Goal: Task Accomplishment & Management: Use online tool/utility

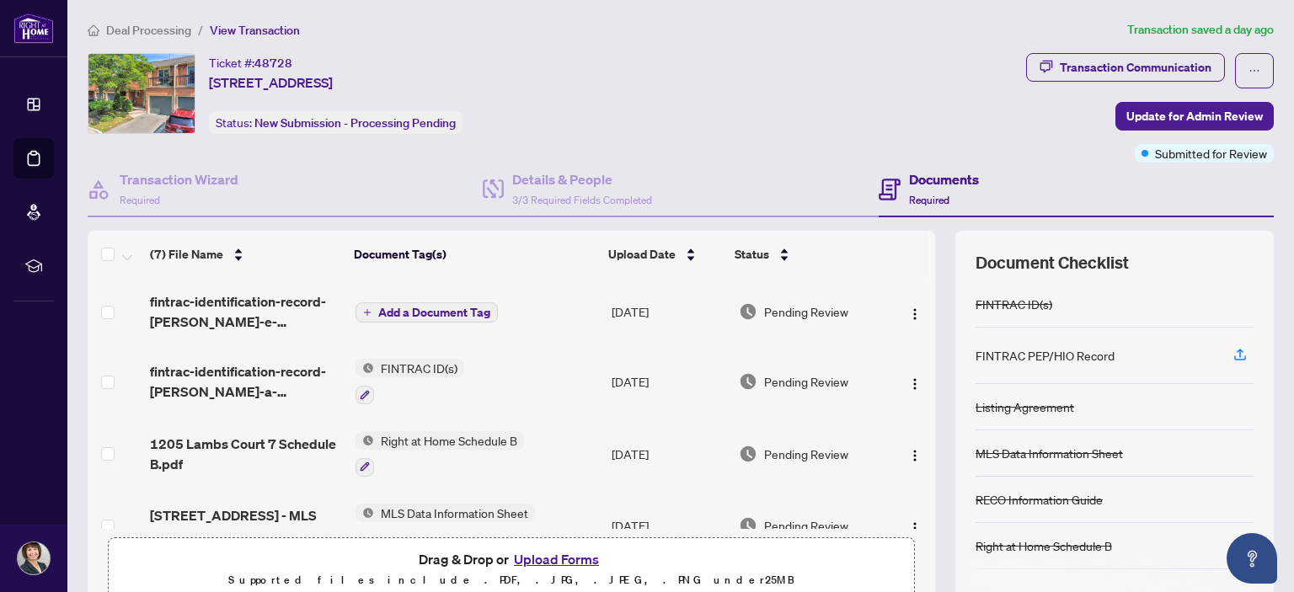
click at [419, 307] on span "Add a Document Tag" at bounding box center [434, 313] width 112 height 12
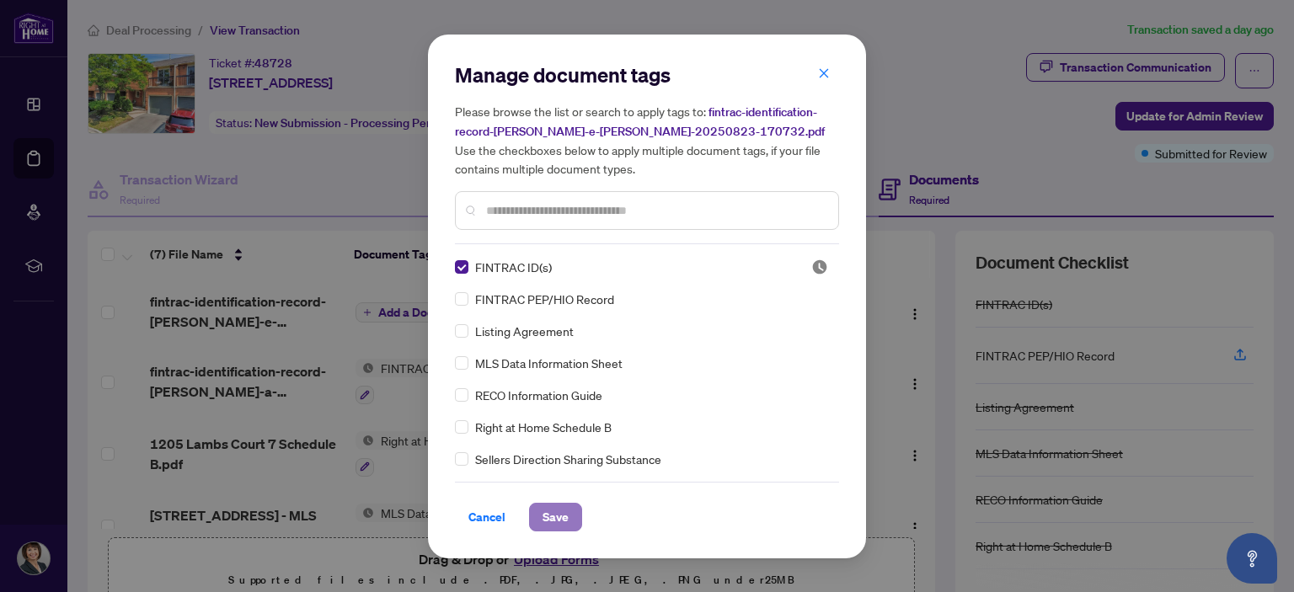
click at [559, 513] on span "Save" at bounding box center [556, 517] width 26 height 27
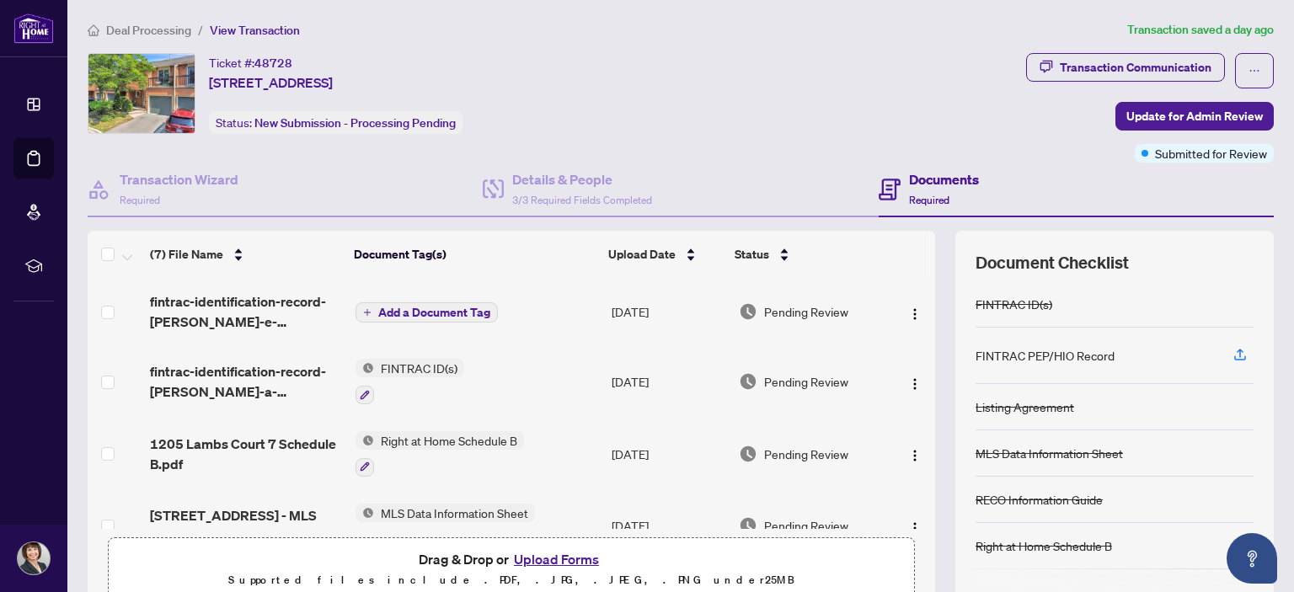
click at [446, 308] on span "Add a Document Tag" at bounding box center [434, 313] width 112 height 12
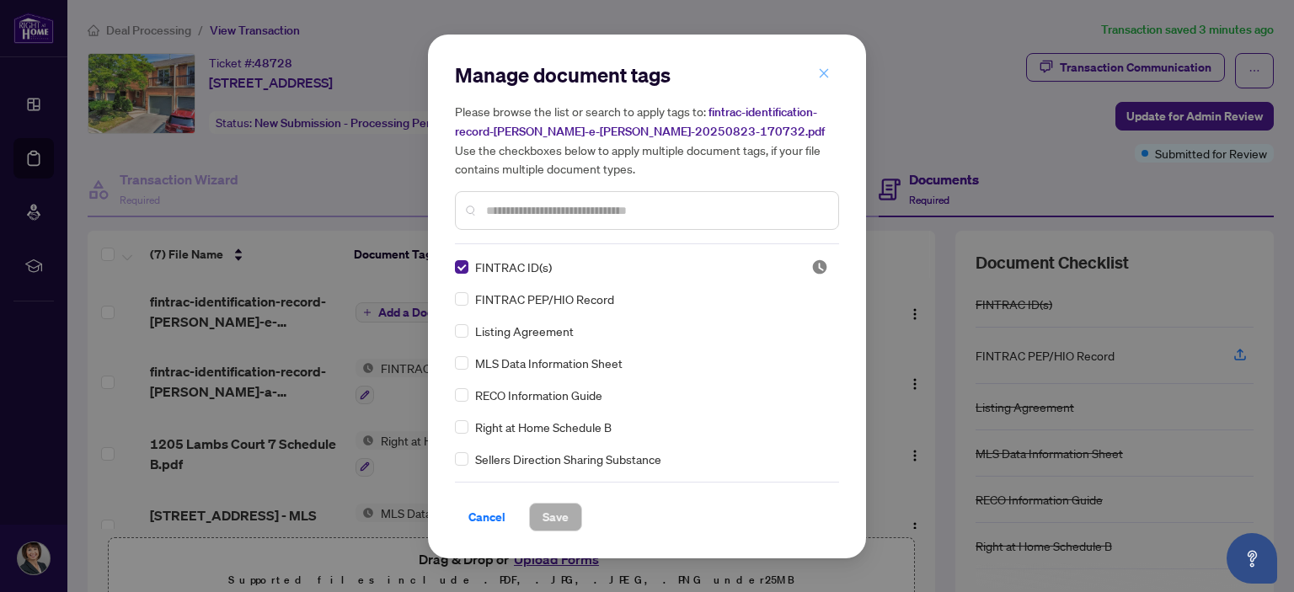
click at [826, 72] on icon "close" at bounding box center [824, 73] width 9 height 9
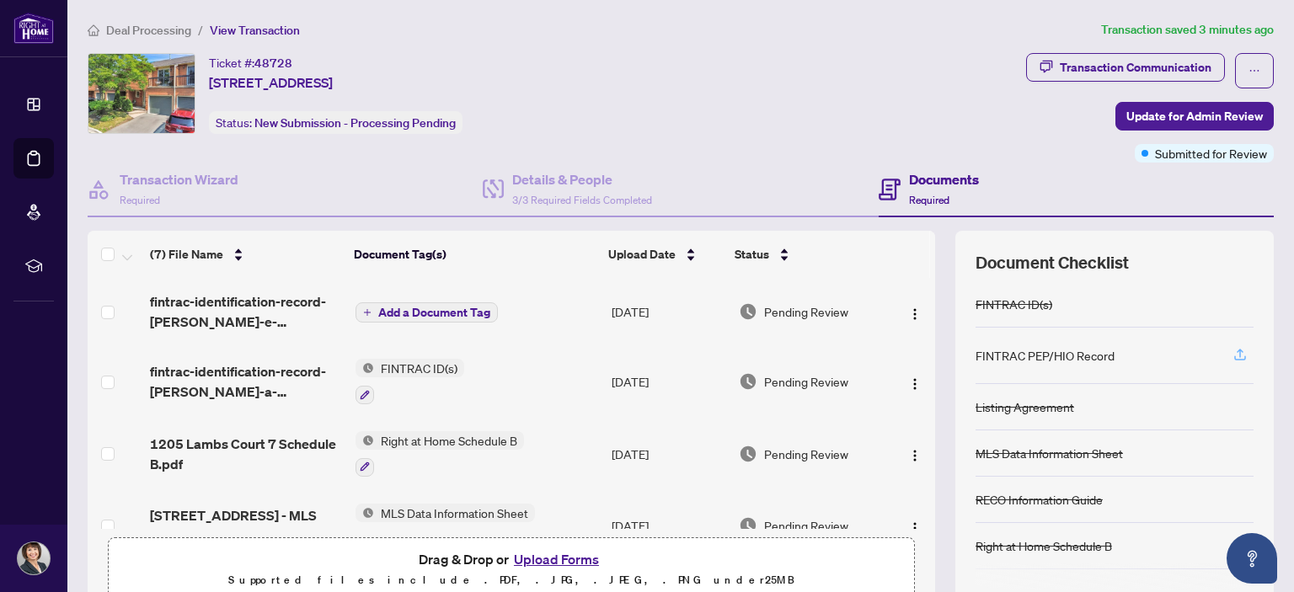
click at [1232, 350] on icon "button" at bounding box center [1239, 354] width 15 height 15
